Goal: Check status: Check status

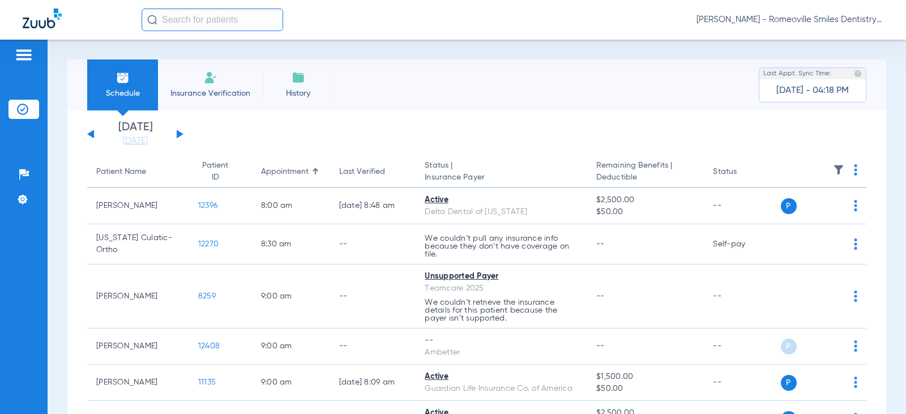
click at [166, 19] on input "text" at bounding box center [213, 19] width 142 height 23
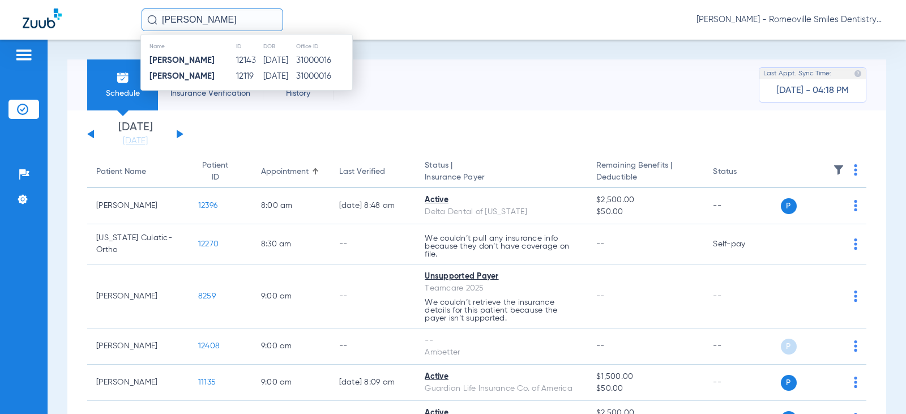
type input "[PERSON_NAME]"
click at [201, 61] on strong "[PERSON_NAME]" at bounding box center [181, 60] width 65 height 8
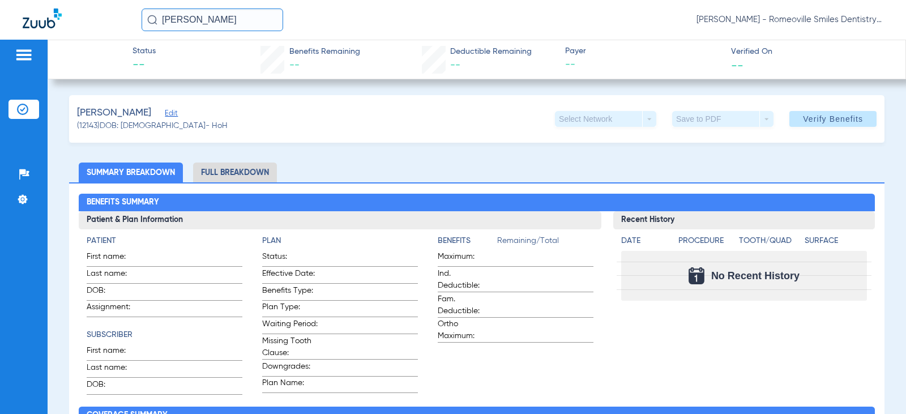
click at [198, 6] on div "[PERSON_NAME] [PERSON_NAME] - Romeoville Smiles Dentistry" at bounding box center [453, 20] width 906 height 40
click at [235, 20] on input "[PERSON_NAME]" at bounding box center [213, 19] width 142 height 23
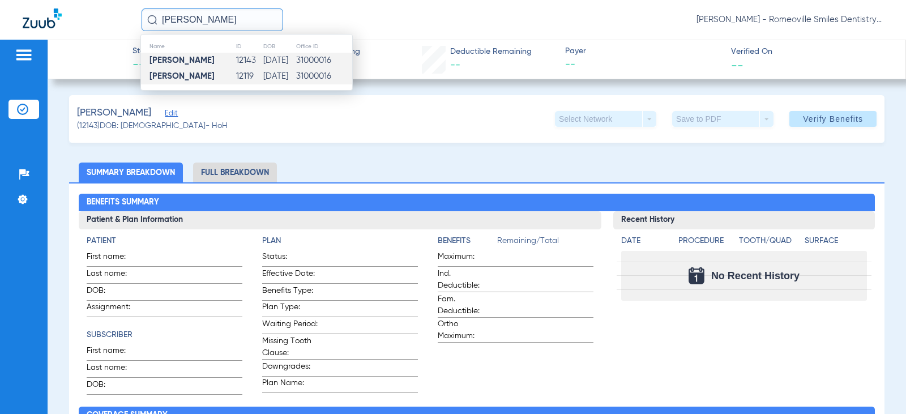
click at [242, 79] on td "12119" at bounding box center [248, 76] width 27 height 16
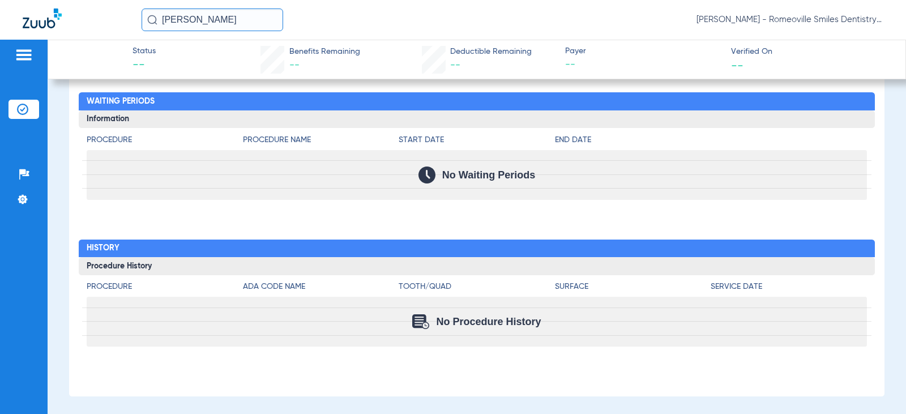
scroll to position [636, 0]
